Goal: Entertainment & Leisure: Consume media (video, audio)

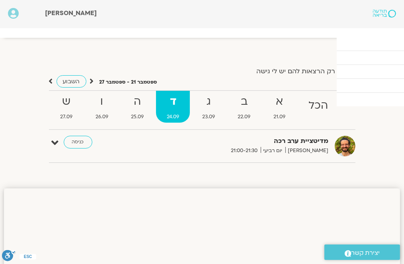
drag, startPoint x: 0, startPoint y: 0, endPoint x: 45, endPoint y: 22, distance: 50.0
click at [45, 22] on div "[PERSON_NAME]" at bounding box center [182, 14] width 283 height 20
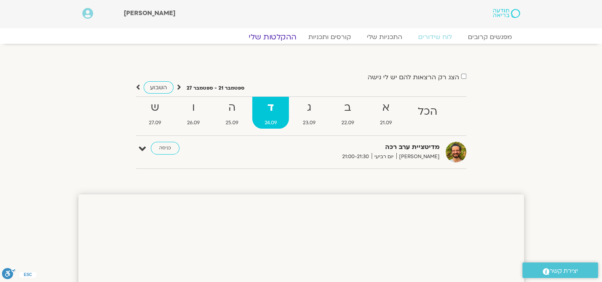
click at [283, 36] on link "ההקלטות שלי" at bounding box center [272, 37] width 67 height 10
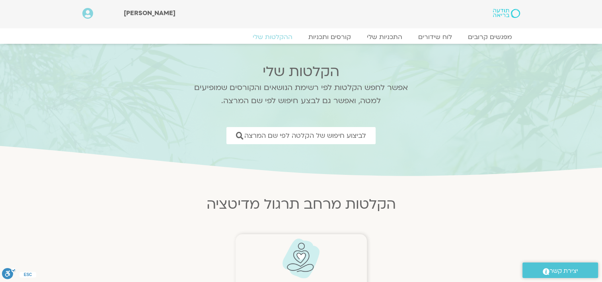
click at [298, 256] on img at bounding box center [300, 258] width 39 height 41
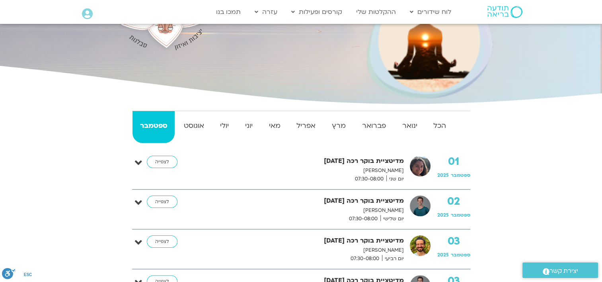
scroll to position [127, 0]
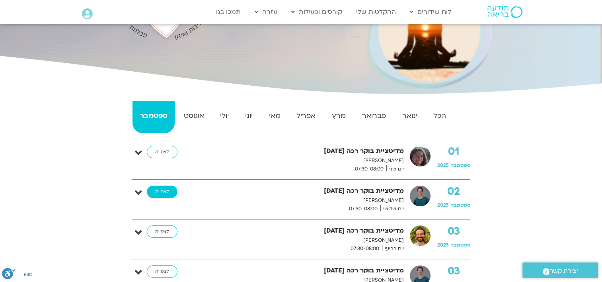
click at [165, 192] on link "לצפייה" at bounding box center [162, 191] width 31 height 13
